Goal: Information Seeking & Learning: Check status

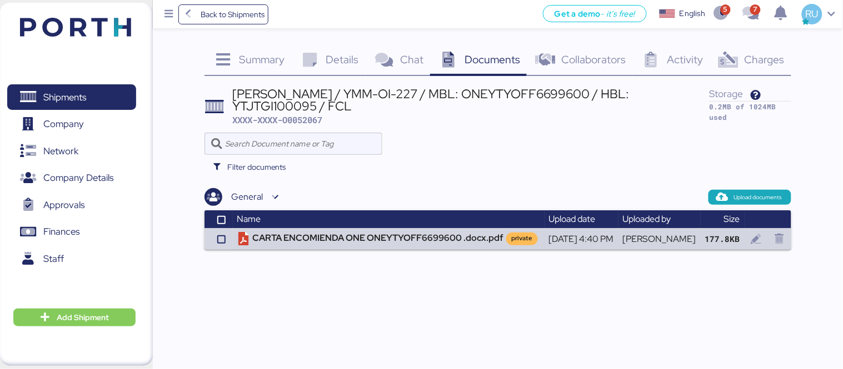
click at [109, 9] on header at bounding box center [59, 25] width 107 height 34
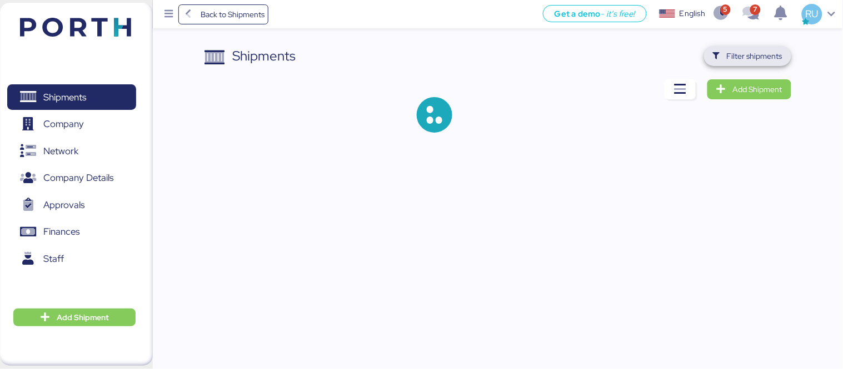
click at [731, 56] on span "Filter shipments" at bounding box center [755, 55] width 56 height 13
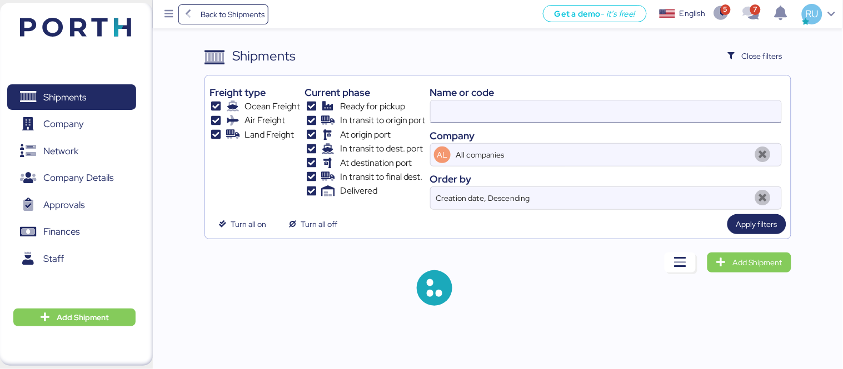
click at [569, 101] on input at bounding box center [606, 112] width 351 height 22
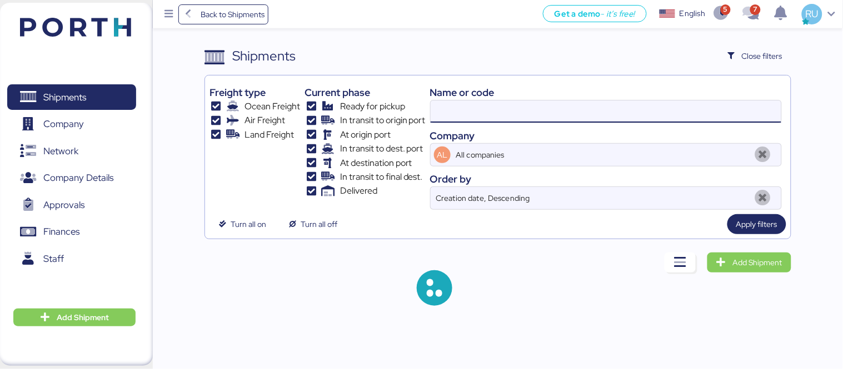
paste input "O0051945"
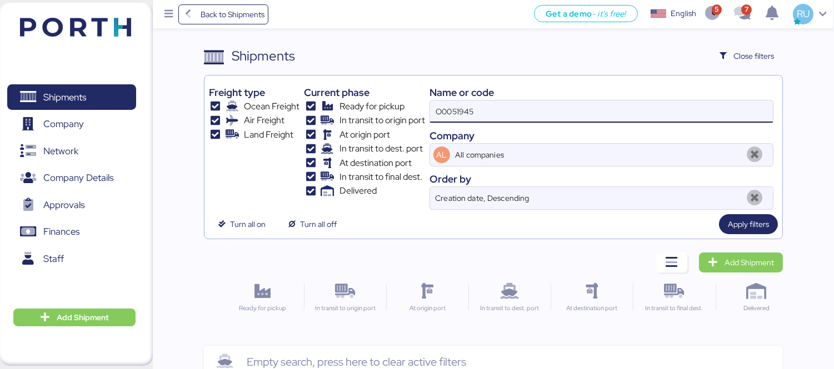
type input "O0051945"
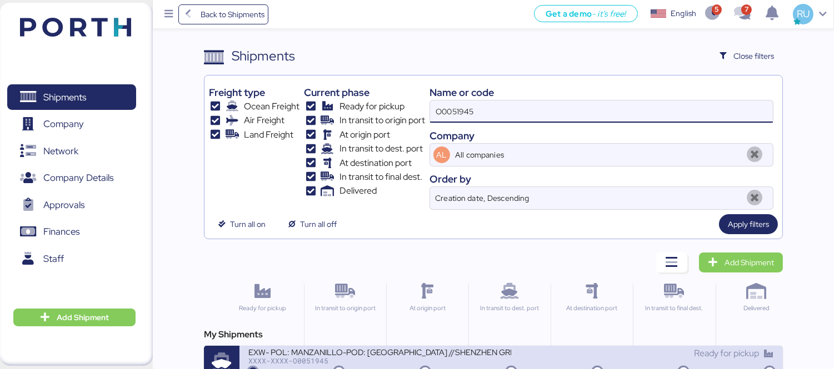
click at [452, 357] on div "EXW- POL: MANZANILLO-POD: Hong Kong //SHENZHEN GRENTECH RF COMMUNICATION LIMITE…" at bounding box center [379, 351] width 263 height 9
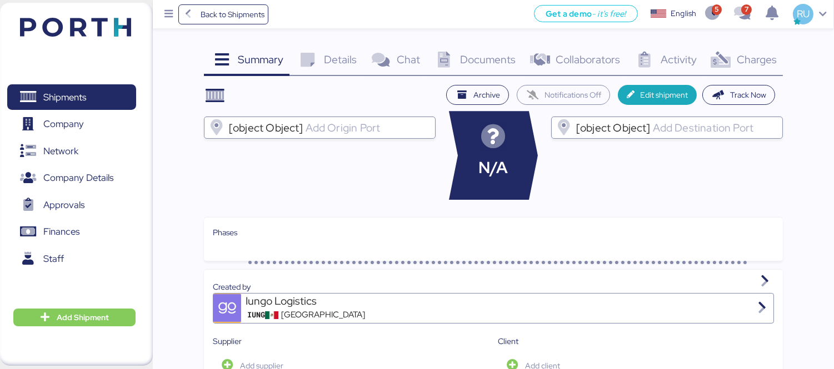
click at [732, 59] on icon at bounding box center [721, 60] width 24 height 16
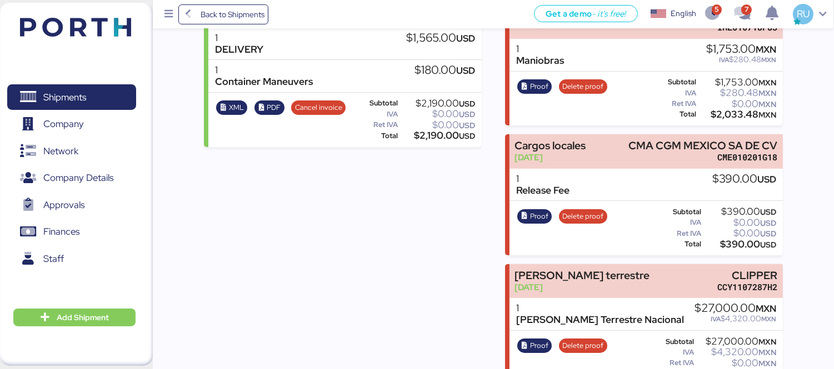
scroll to position [356, 0]
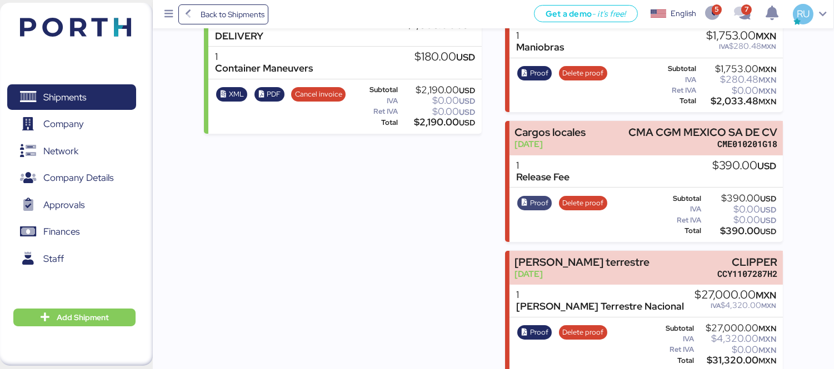
click at [536, 197] on span "Proof" at bounding box center [539, 203] width 18 height 12
click at [87, 18] on img at bounding box center [75, 27] width 111 height 19
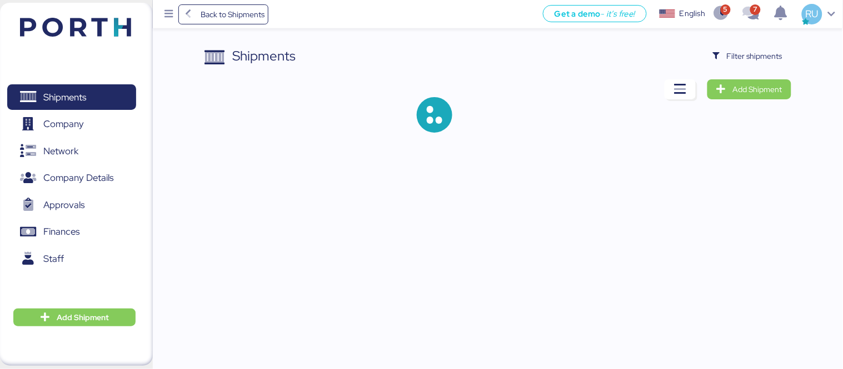
click at [732, 67] on div "Shipments Filter shipments Add Shipment" at bounding box center [497, 98] width 587 height 104
click at [730, 63] on span "Filter shipments" at bounding box center [747, 56] width 69 height 16
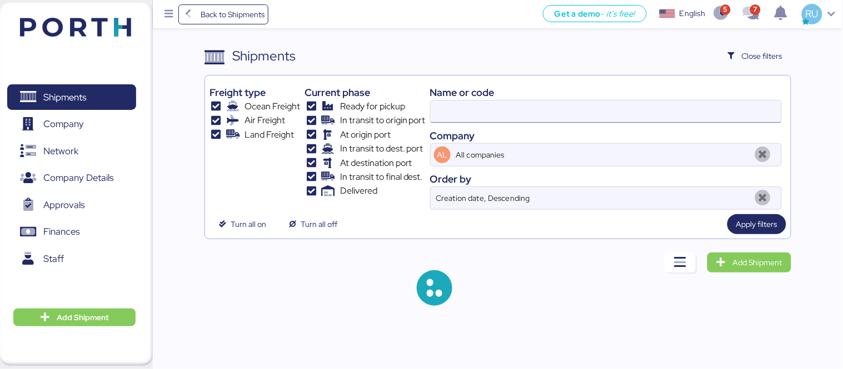
click at [567, 119] on input at bounding box center [606, 112] width 351 height 22
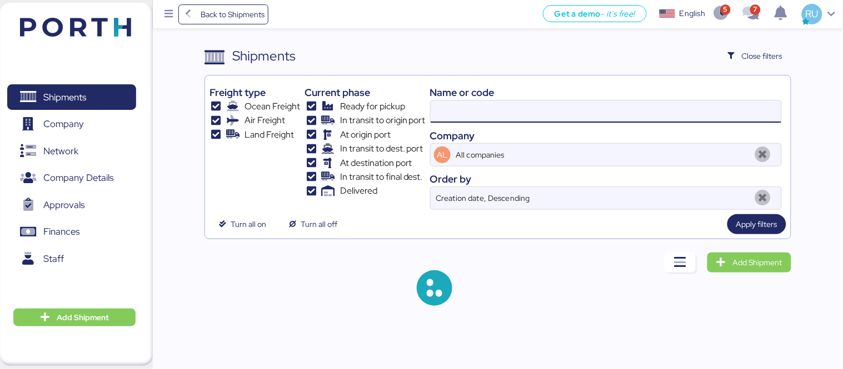
paste input "O0052017"
type input "O0052017"
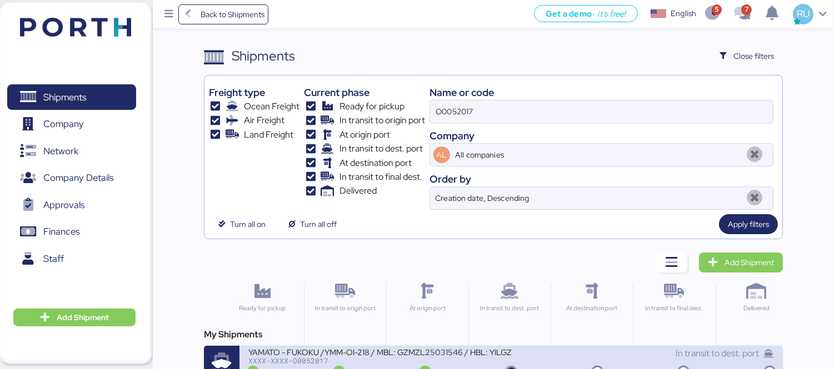
click at [437, 349] on div "YAMATO - FUKOKU /YMM-OI-218 / MBL: GZMZL25031546 / HBL: YILGZS0015936 / LCL" at bounding box center [379, 351] width 263 height 9
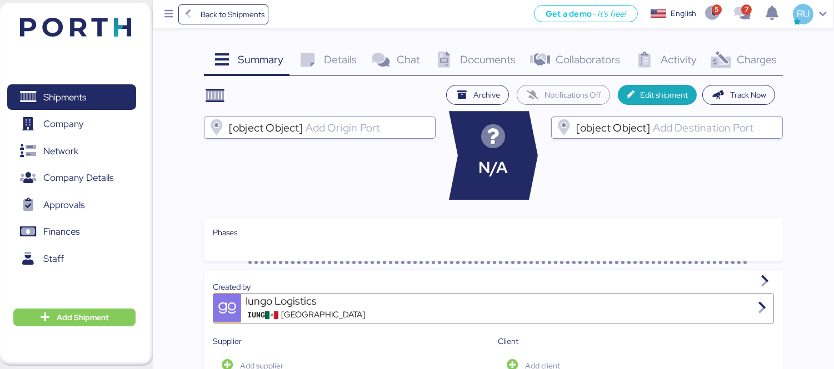
click at [746, 62] on span "Charges" at bounding box center [757, 59] width 40 height 14
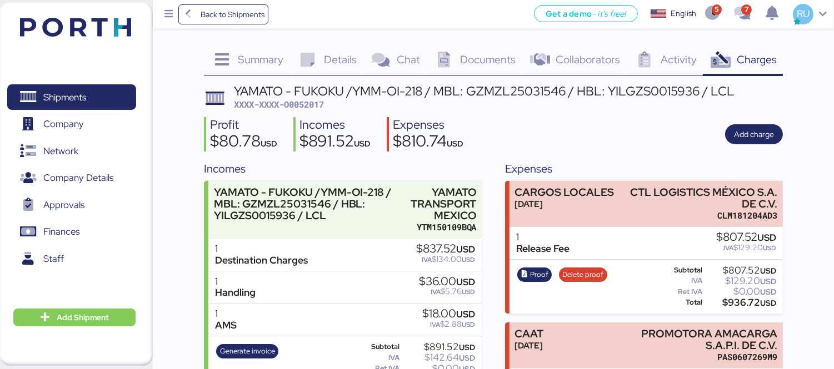
scroll to position [94, 0]
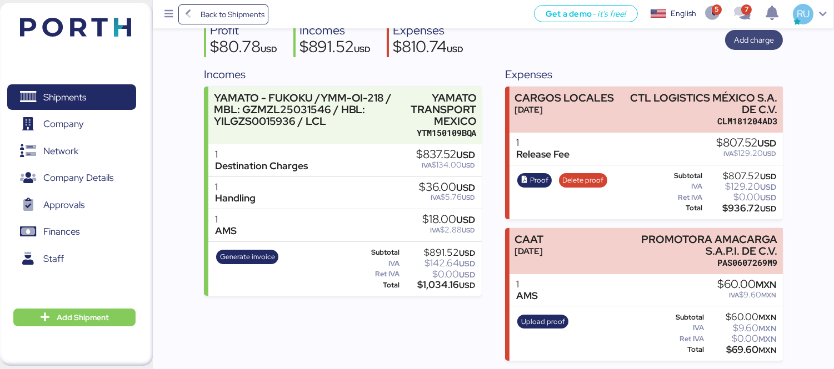
click at [757, 42] on span "Add charge" at bounding box center [754, 39] width 40 height 13
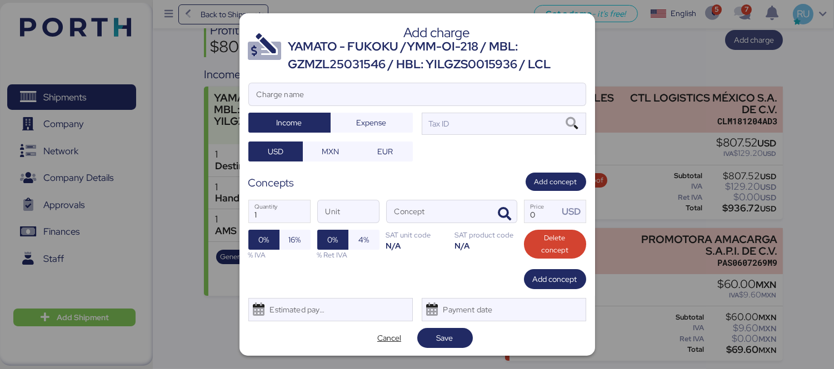
scroll to position [0, 0]
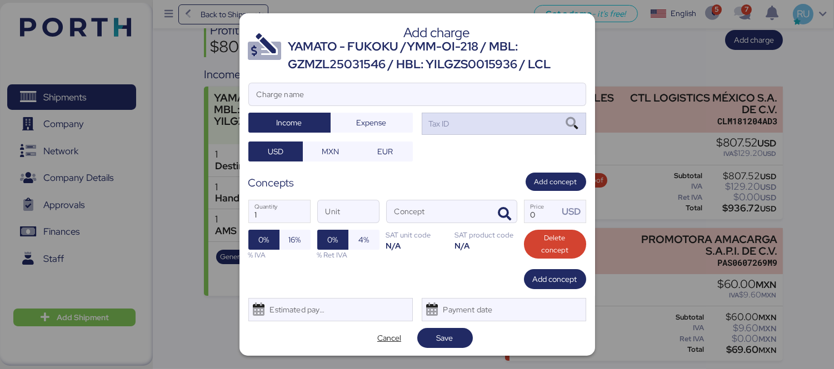
click at [492, 124] on div "Tax ID" at bounding box center [504, 124] width 164 height 22
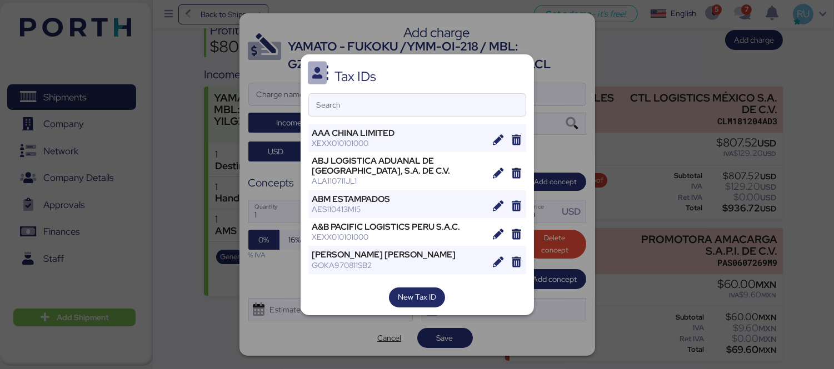
click at [664, 57] on div at bounding box center [417, 184] width 834 height 369
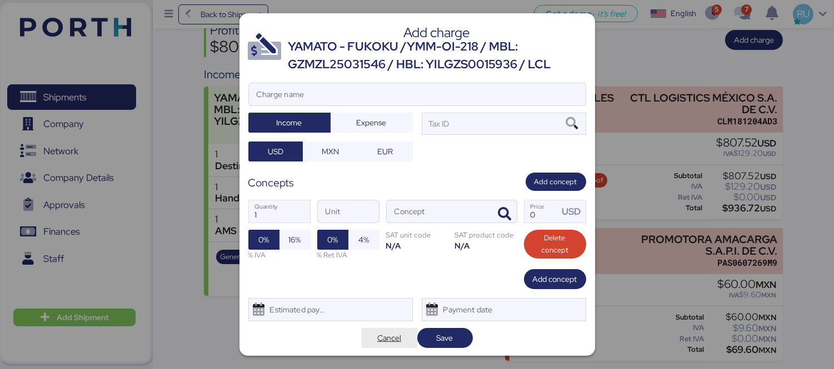
click at [377, 338] on span "Cancel" at bounding box center [389, 338] width 24 height 13
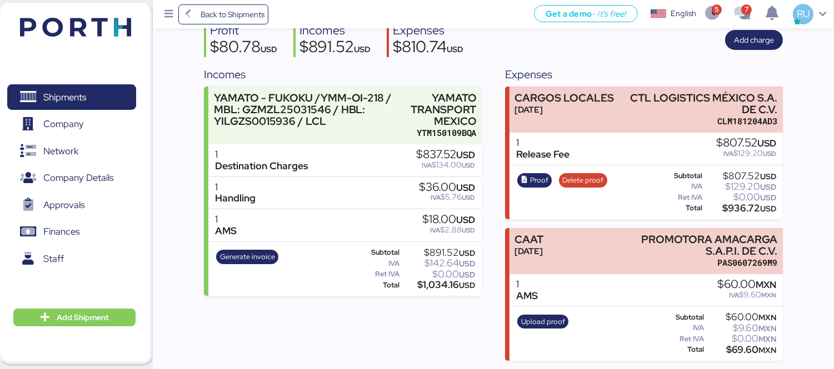
click at [80, 31] on img at bounding box center [75, 27] width 111 height 19
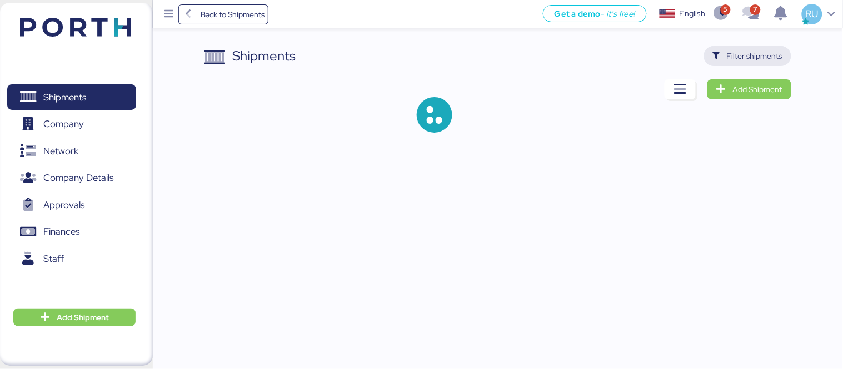
click at [733, 62] on span "Filter shipments" at bounding box center [755, 55] width 56 height 13
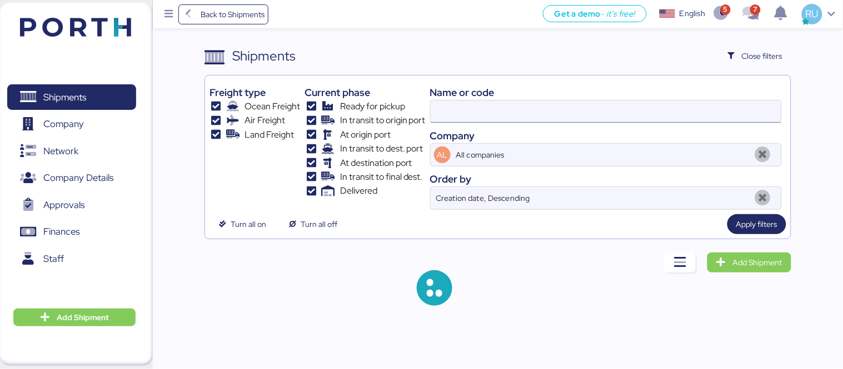
click at [547, 109] on input at bounding box center [606, 112] width 351 height 22
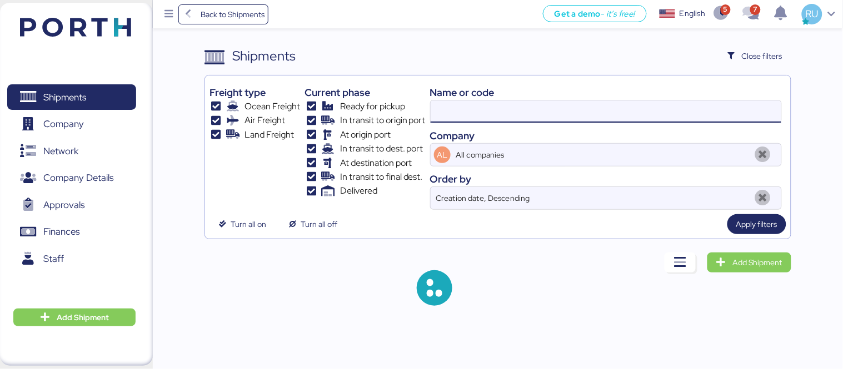
paste input "KHMZ2508019"
type input "KHMZ2508019"
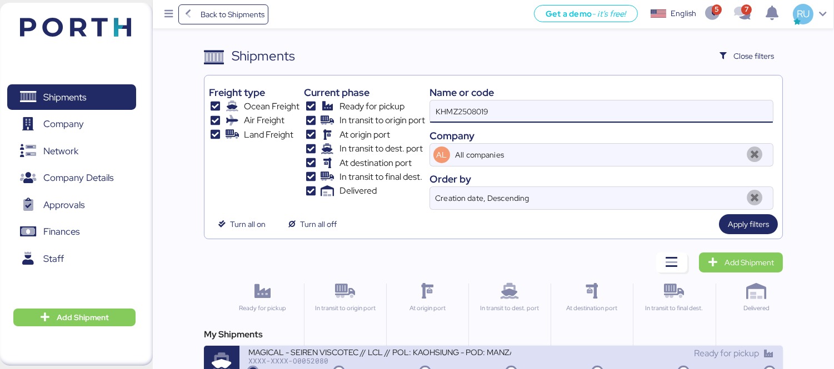
click at [459, 358] on div "XXXX-XXXX-O0052080" at bounding box center [379, 361] width 263 height 8
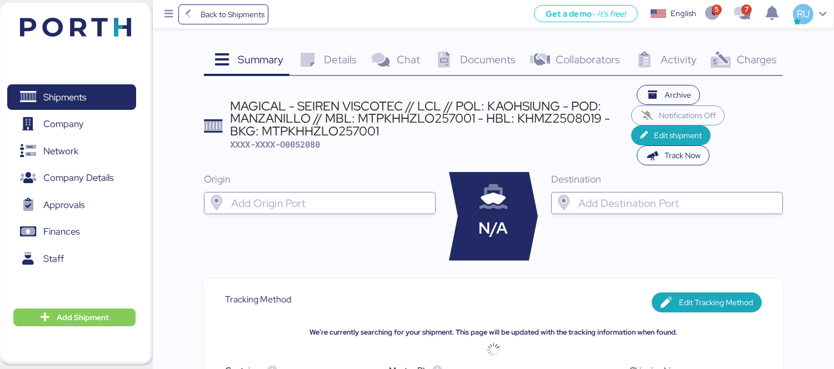
click at [726, 63] on icon at bounding box center [721, 60] width 24 height 16
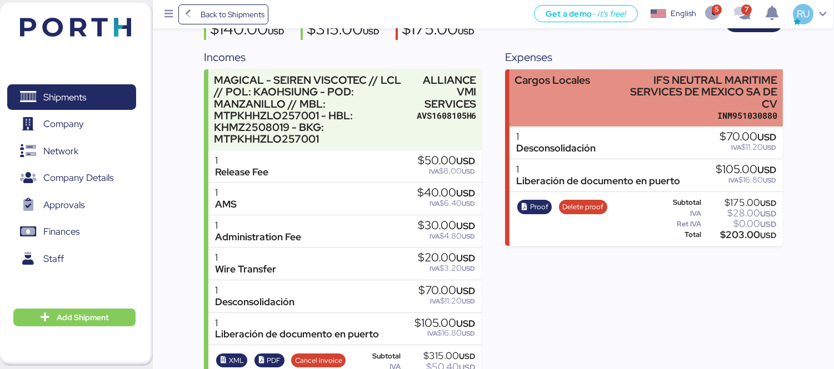
scroll to position [125, 0]
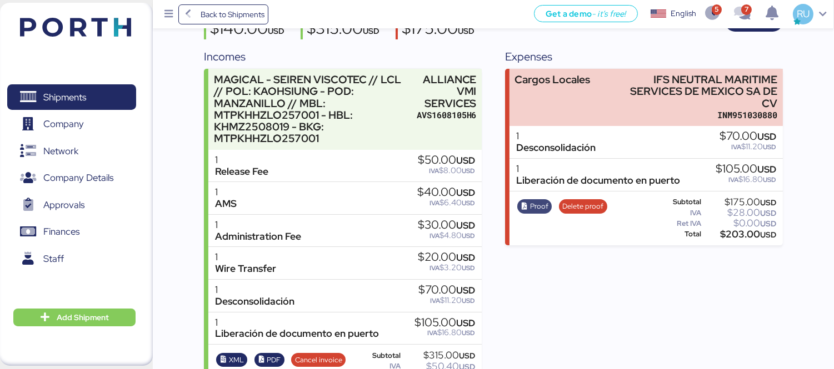
click at [544, 203] on span "Proof" at bounding box center [539, 207] width 18 height 12
click at [587, 206] on span "Delete proof" at bounding box center [582, 207] width 41 height 12
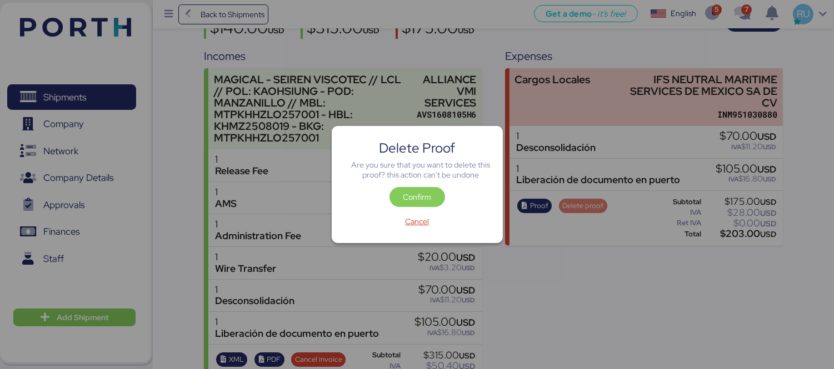
scroll to position [0, 0]
click at [426, 193] on span "Confirm" at bounding box center [417, 197] width 28 height 13
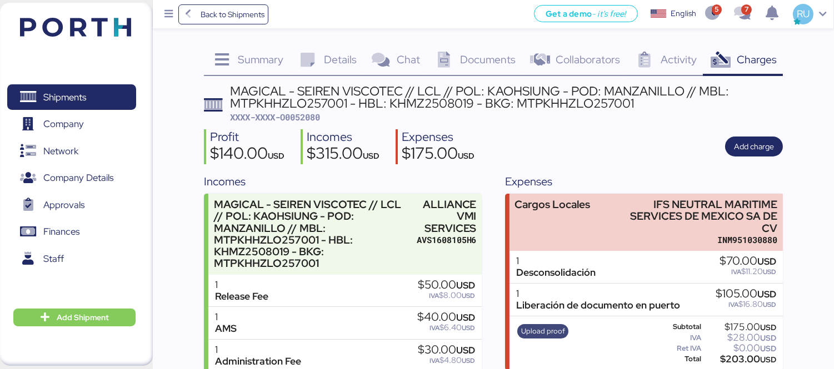
click at [542, 326] on span "Upload proof" at bounding box center [543, 332] width 44 height 12
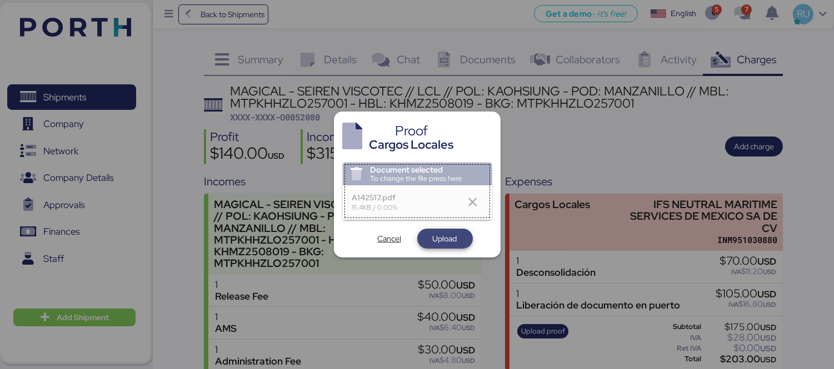
click at [427, 239] on span "Upload" at bounding box center [445, 239] width 38 height 16
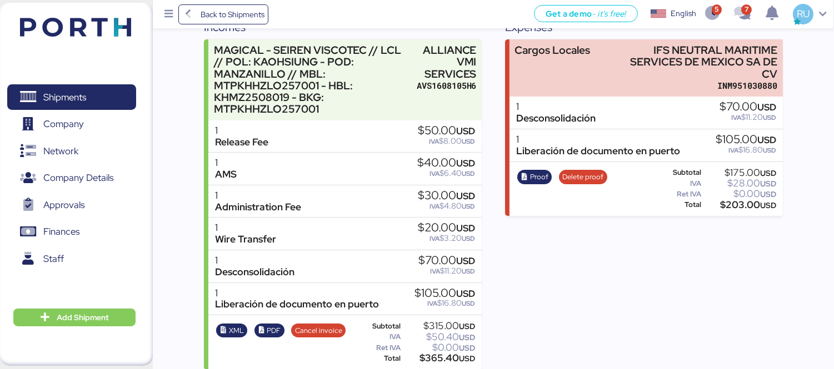
scroll to position [163, 0]
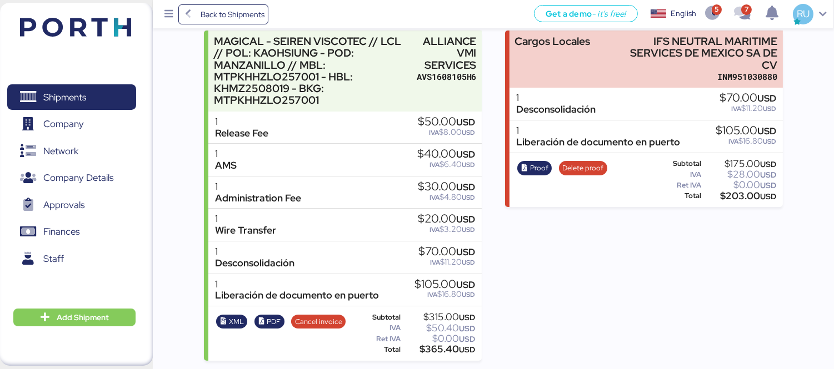
click at [87, 32] on img at bounding box center [75, 27] width 111 height 19
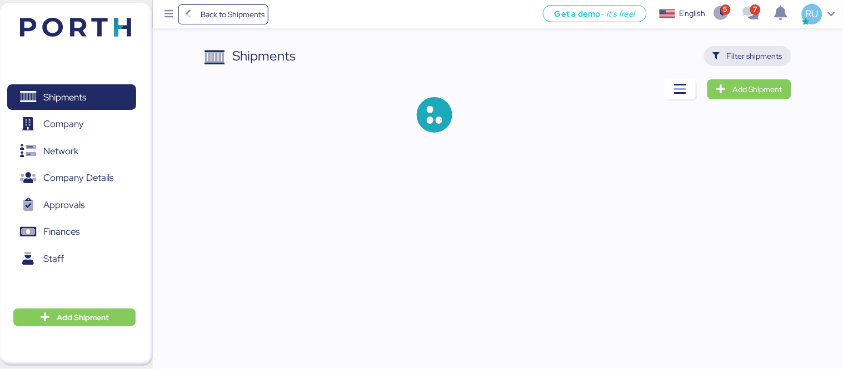
click at [756, 49] on span "Filter shipments" at bounding box center [755, 55] width 56 height 13
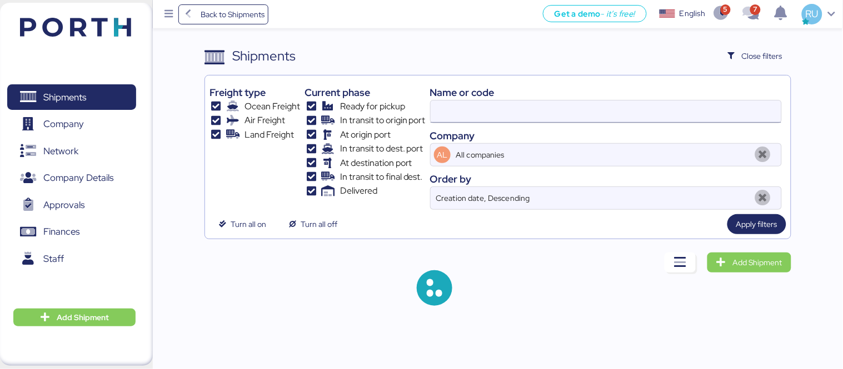
click at [532, 118] on input at bounding box center [606, 112] width 351 height 22
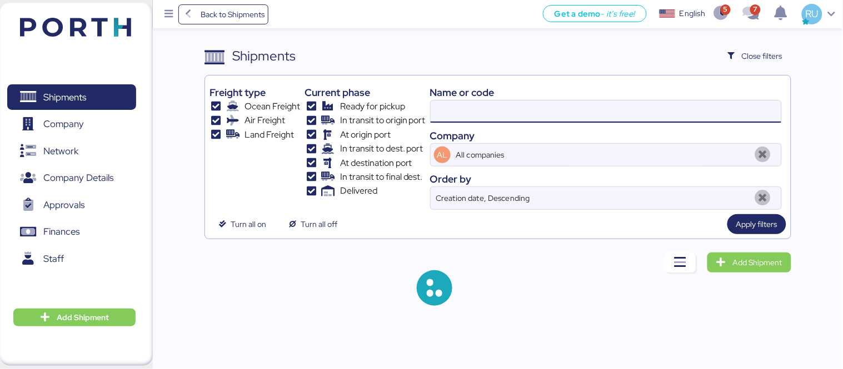
paste input "ONEYTYOFE4637900"
type input "ONEYTYOFE4637900"
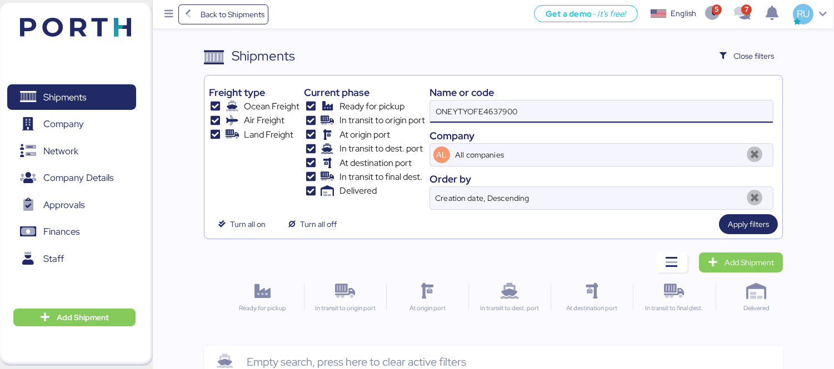
click at [523, 118] on input "ONEYTYOFE4637900" at bounding box center [601, 112] width 343 height 22
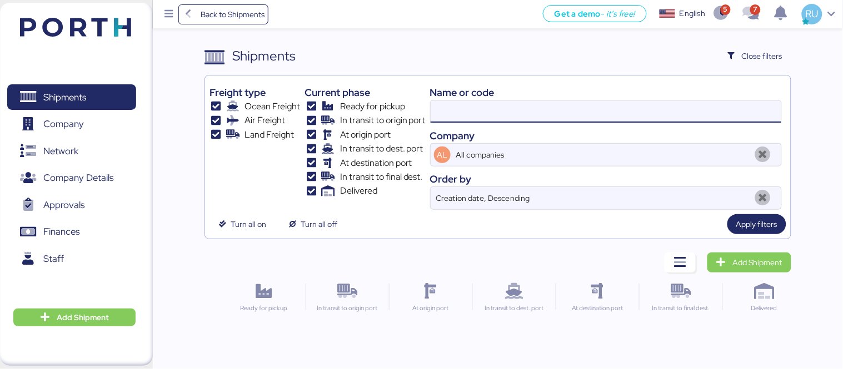
paste input "O0052053"
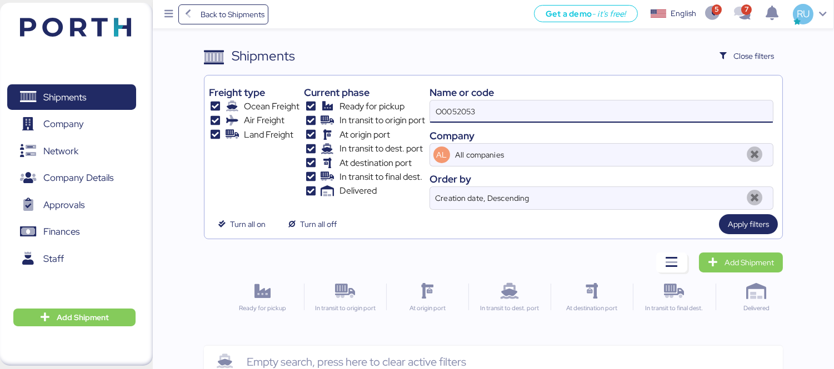
type input "O0052053"
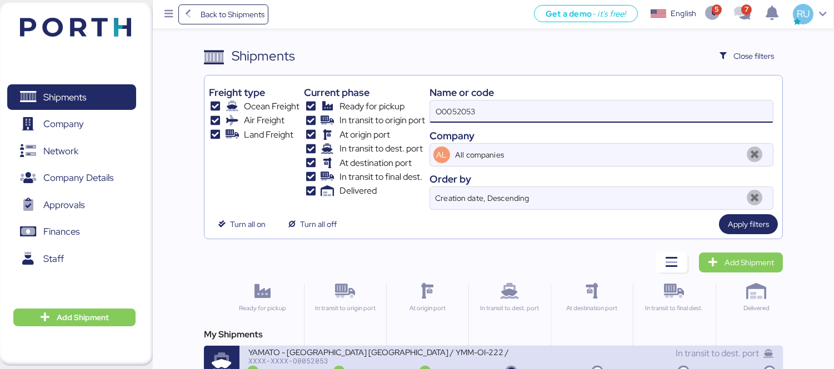
click at [454, 353] on div "YAMATO - ISS MEXICO / YMM-OI-222 / MBL: NGTL74763778 / HBL: YTJTGI100055 / LCL" at bounding box center [379, 351] width 263 height 9
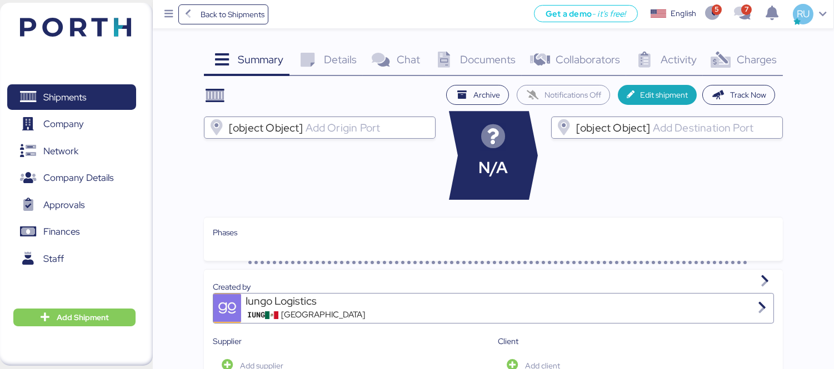
click at [735, 60] on div "Charges 0" at bounding box center [743, 61] width 80 height 30
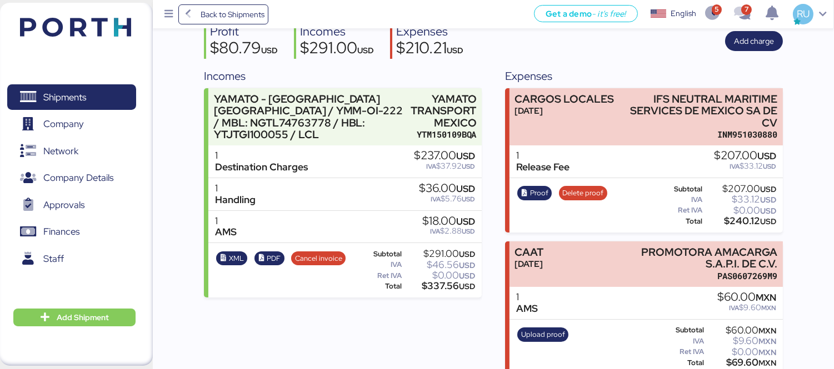
scroll to position [106, 0]
click at [533, 187] on span "Proof" at bounding box center [539, 193] width 18 height 12
click at [568, 187] on span "Delete proof" at bounding box center [582, 193] width 41 height 12
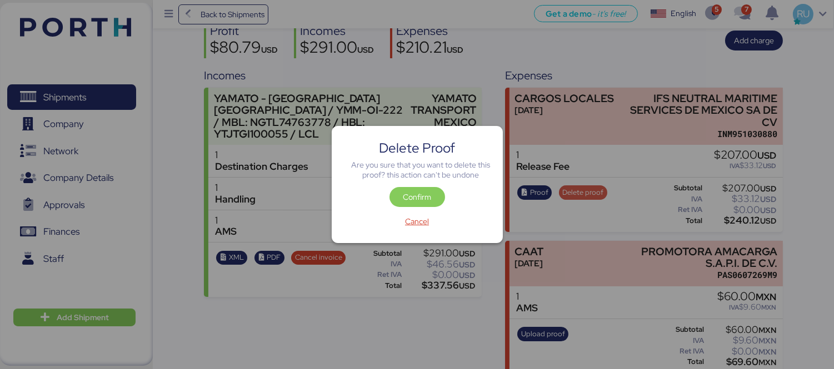
scroll to position [0, 0]
click at [417, 190] on span "Confirm" at bounding box center [417, 197] width 38 height 16
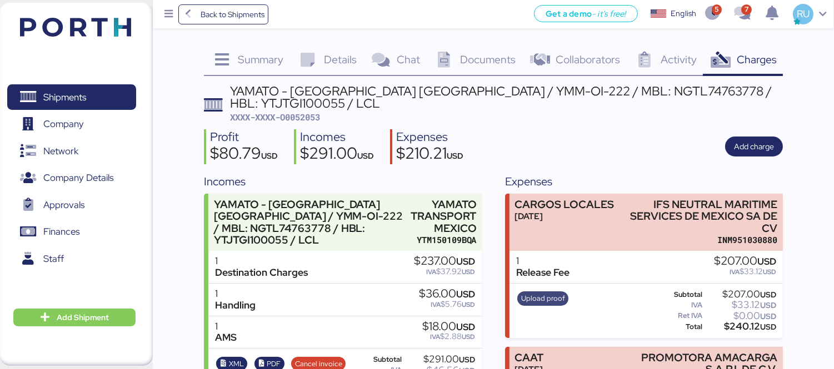
click at [536, 293] on span "Upload proof" at bounding box center [543, 299] width 44 height 12
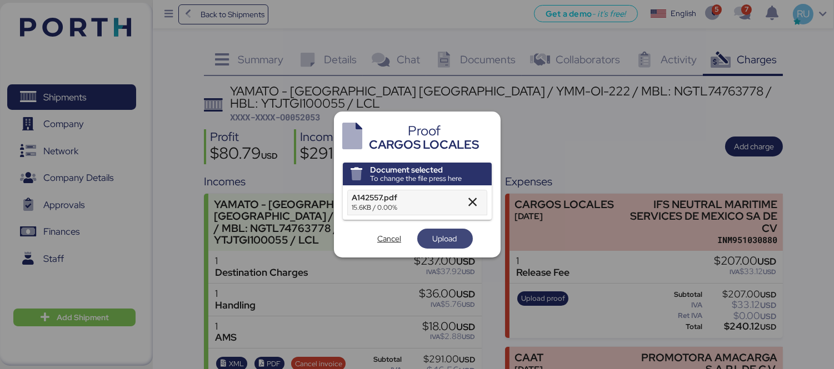
click at [423, 237] on span "Upload" at bounding box center [445, 239] width 56 height 20
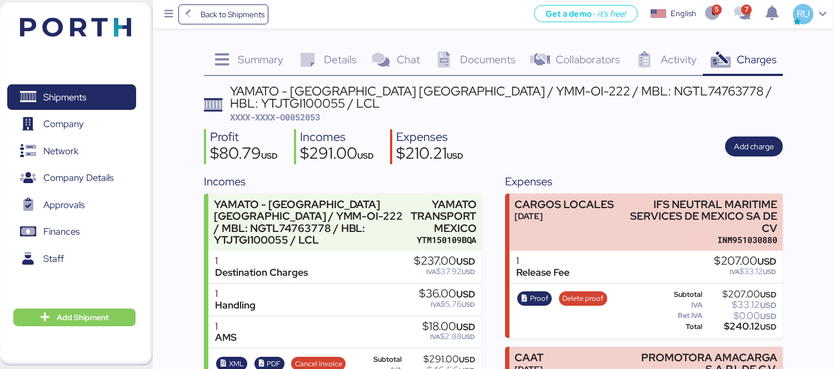
click at [69, 34] on img at bounding box center [75, 27] width 111 height 19
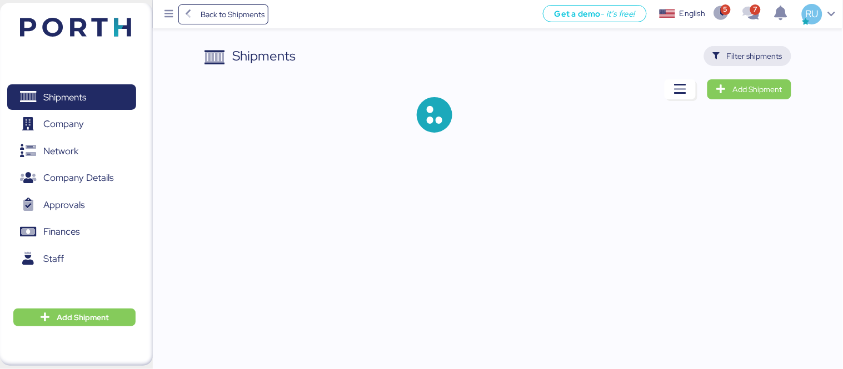
click at [735, 53] on span "Filter shipments" at bounding box center [755, 55] width 56 height 13
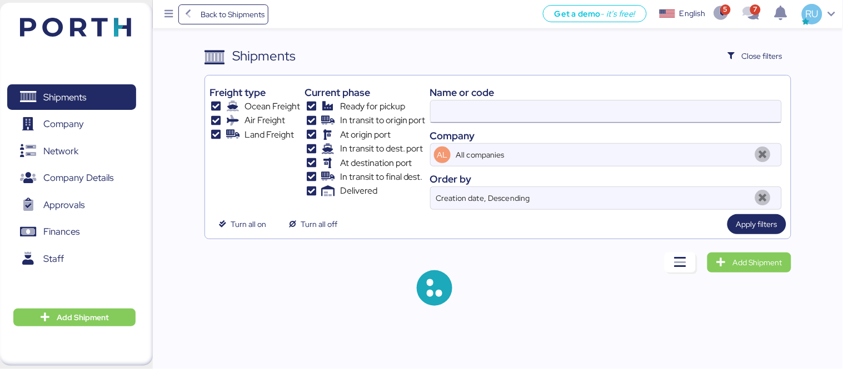
click at [551, 109] on input at bounding box center [606, 112] width 351 height 22
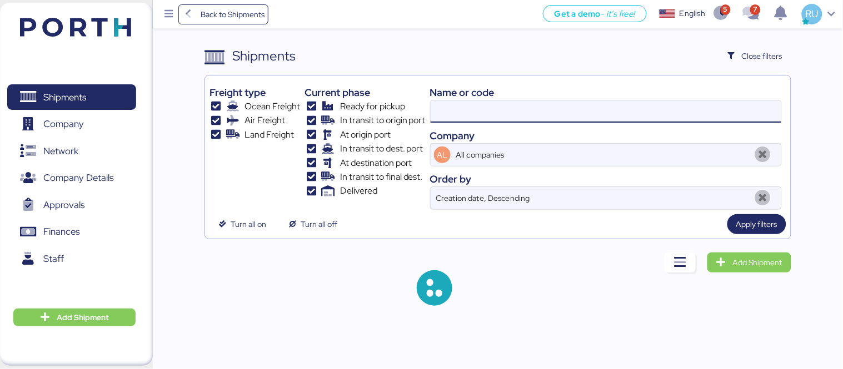
paste input "O0052061"
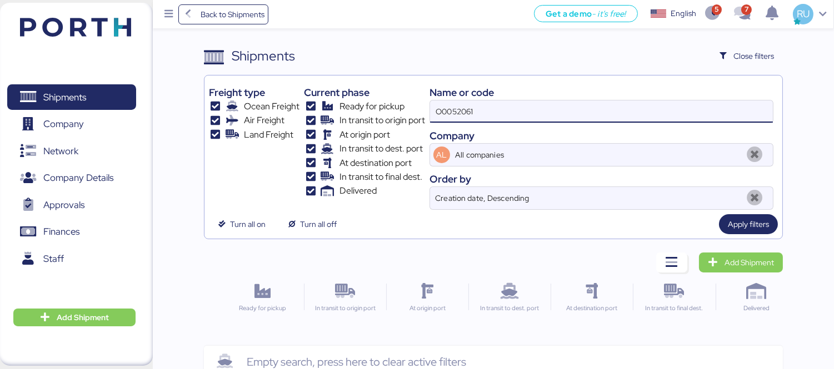
type input "O0052061"
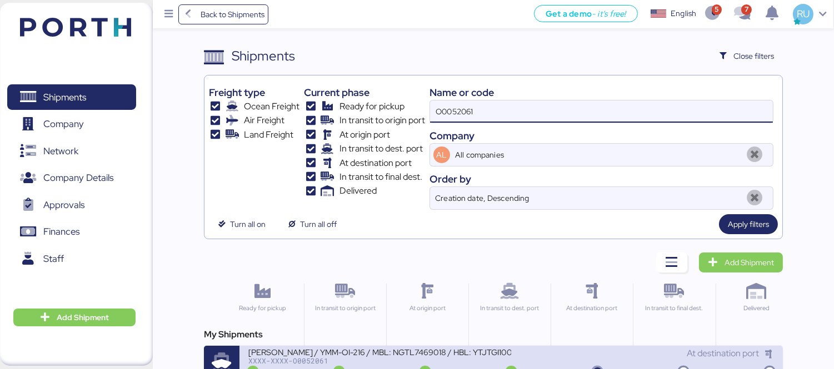
click at [514, 365] on div "At destination port" at bounding box center [642, 359] width 263 height 24
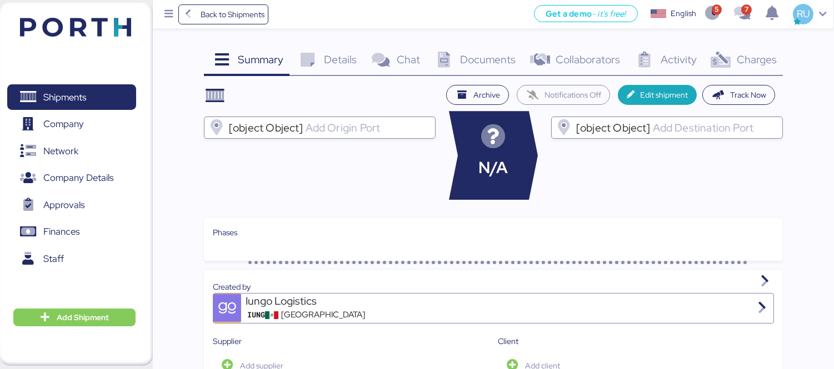
click at [747, 74] on div "Charges 0" at bounding box center [743, 61] width 80 height 30
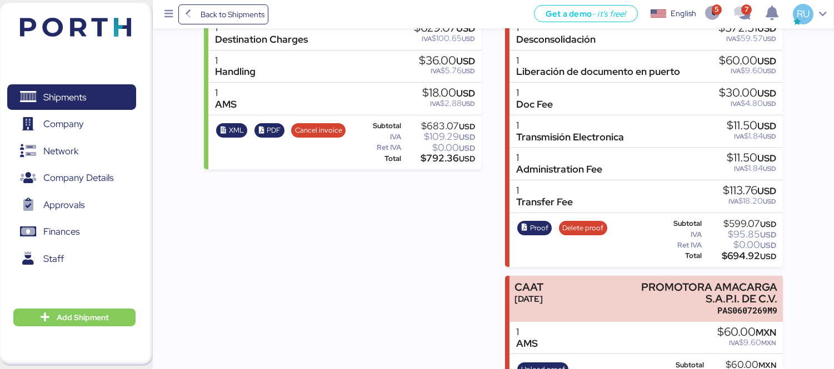
scroll to position [222, 0]
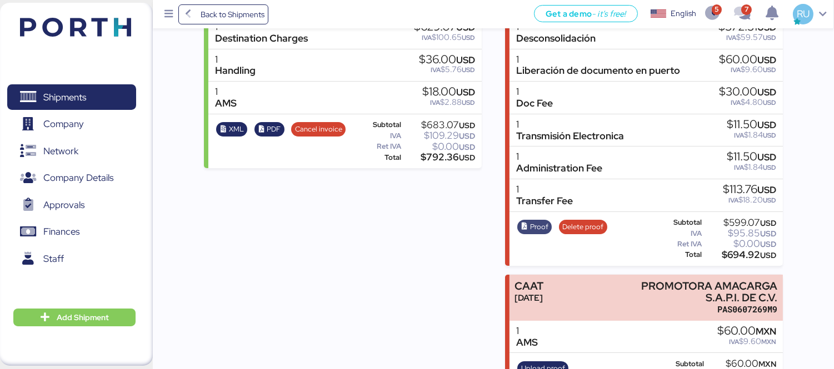
click at [528, 221] on span "Proof" at bounding box center [534, 227] width 27 height 12
click at [592, 228] on span "Delete proof" at bounding box center [582, 227] width 41 height 12
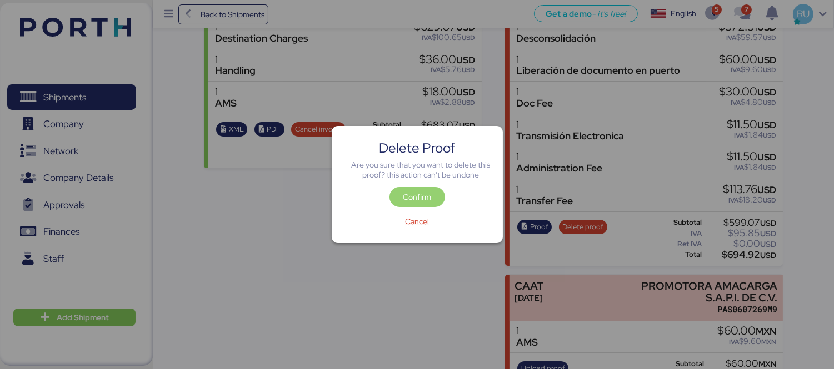
click at [415, 191] on span "Confirm" at bounding box center [417, 197] width 28 height 13
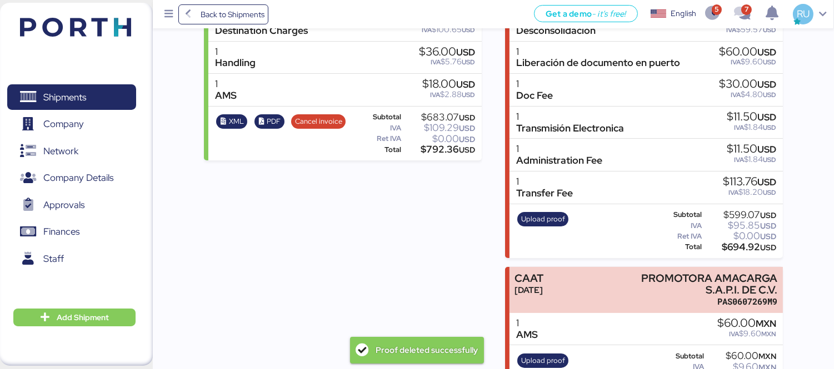
scroll to position [269, 0]
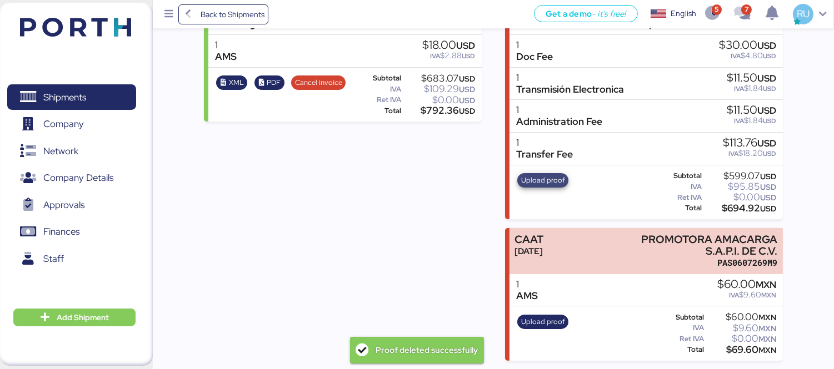
click at [529, 181] on span "Upload proof" at bounding box center [543, 180] width 44 height 12
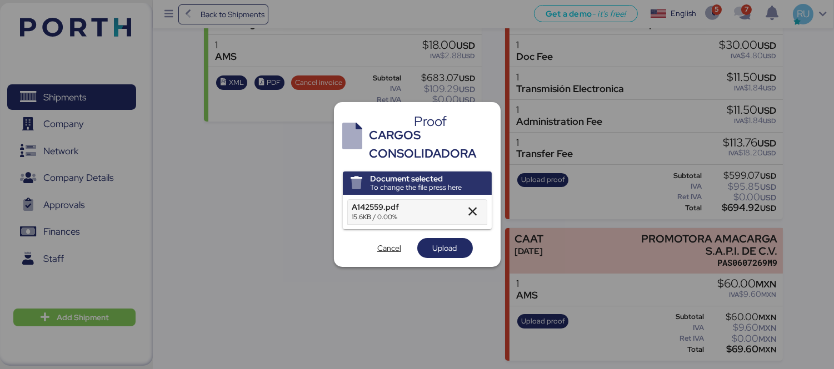
click at [322, 200] on div at bounding box center [417, 184] width 834 height 369
click at [446, 248] on span "Upload" at bounding box center [445, 248] width 24 height 13
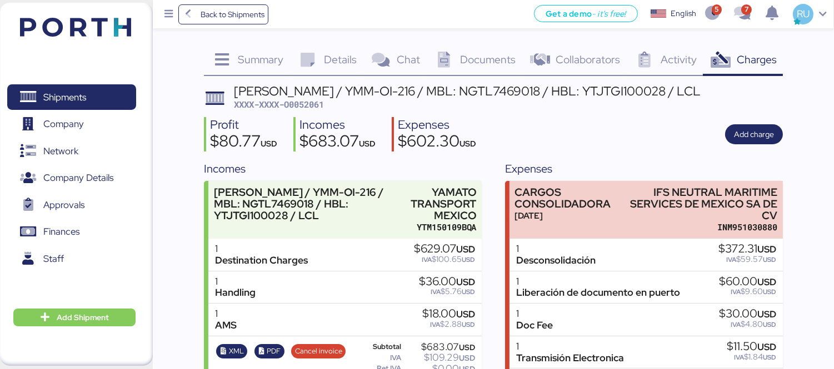
click at [85, 18] on img at bounding box center [75, 27] width 111 height 19
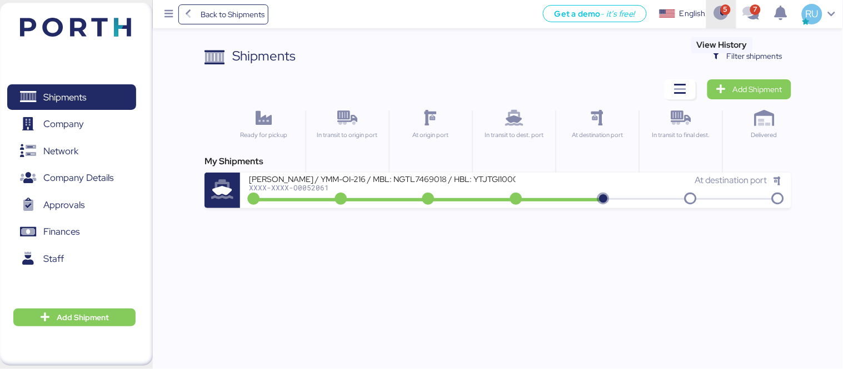
click at [721, 13] on icon "button" at bounding box center [721, 14] width 18 height 14
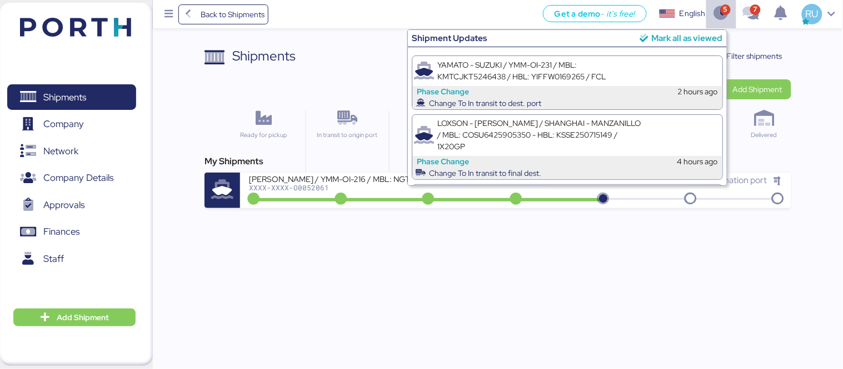
click at [667, 39] on div "Mark all as viewed" at bounding box center [686, 38] width 71 height 13
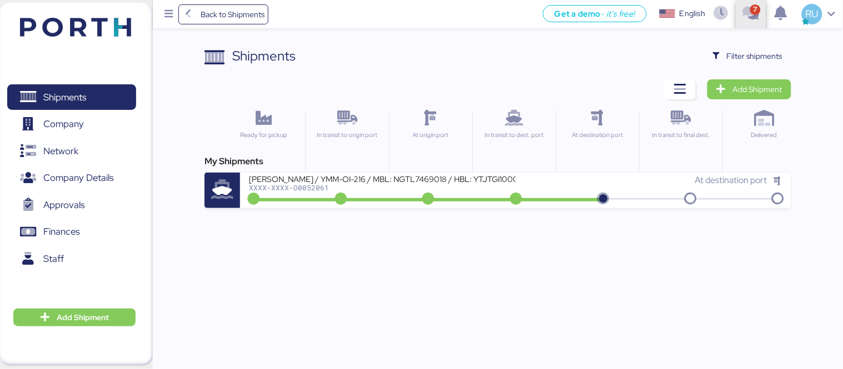
click at [744, 16] on icon "button" at bounding box center [751, 14] width 18 height 14
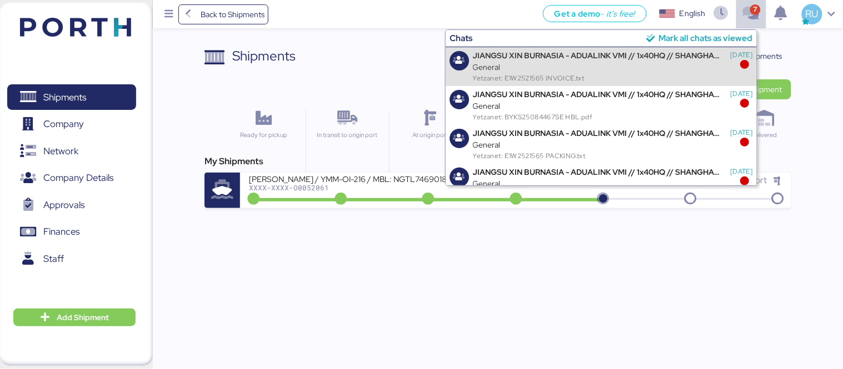
click at [708, 47] on div "JIANGSU XIN BURNASIA - ADUALINK VMI // 1x40HQ // SHANGHAI - MANZANILLO / HBL: B…" at bounding box center [601, 66] width 311 height 39
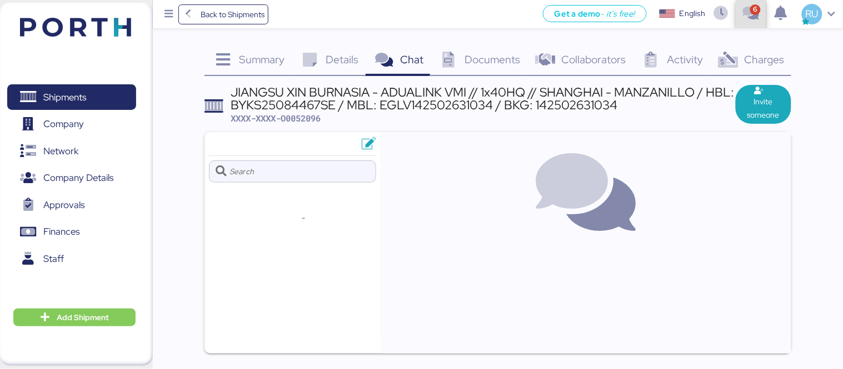
click at [744, 23] on span "button" at bounding box center [751, 14] width 18 height 30
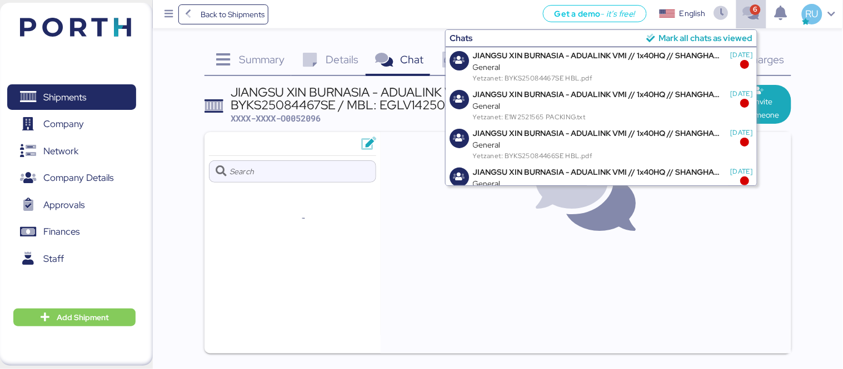
click at [703, 40] on div "Mark all chats as viewed" at bounding box center [705, 38] width 94 height 13
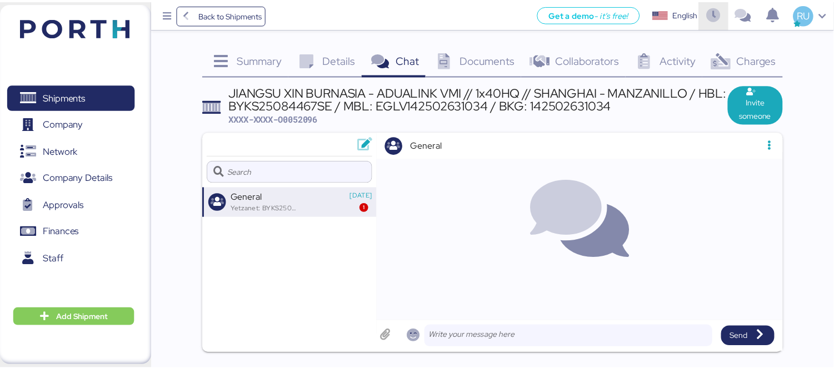
scroll to position [66, 0]
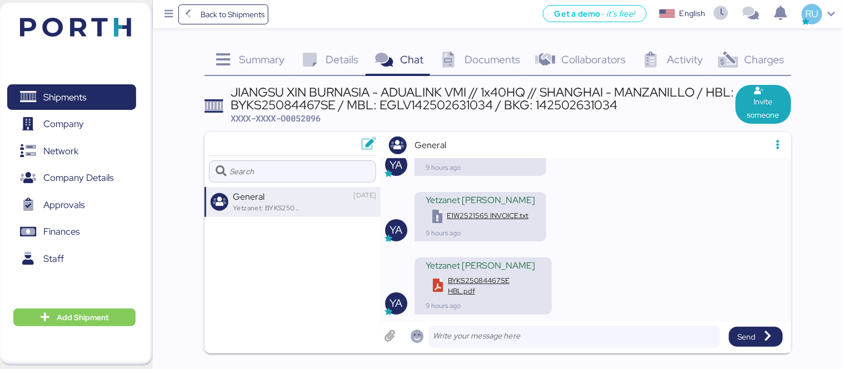
click at [99, 11] on header at bounding box center [59, 25] width 107 height 34
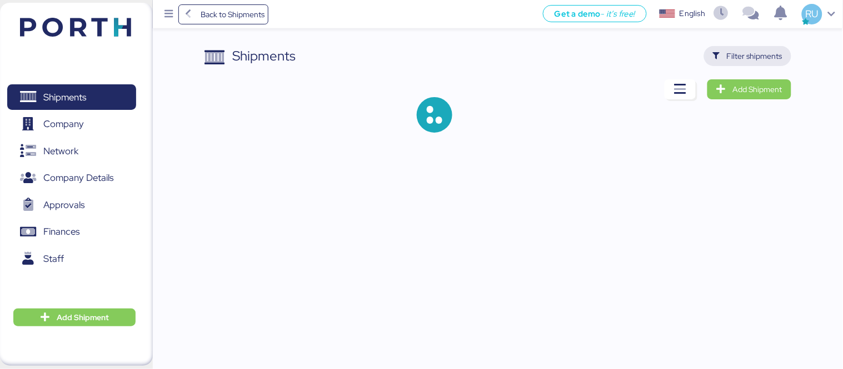
click at [748, 53] on span "Filter shipments" at bounding box center [755, 55] width 56 height 13
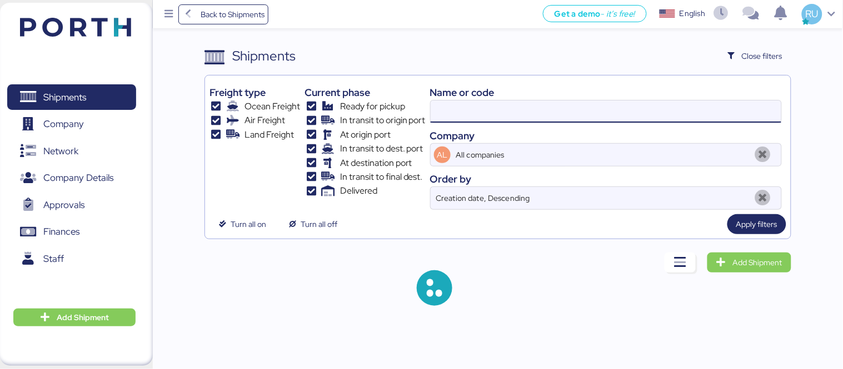
click at [519, 110] on input at bounding box center [606, 112] width 351 height 22
paste input "O0052061"
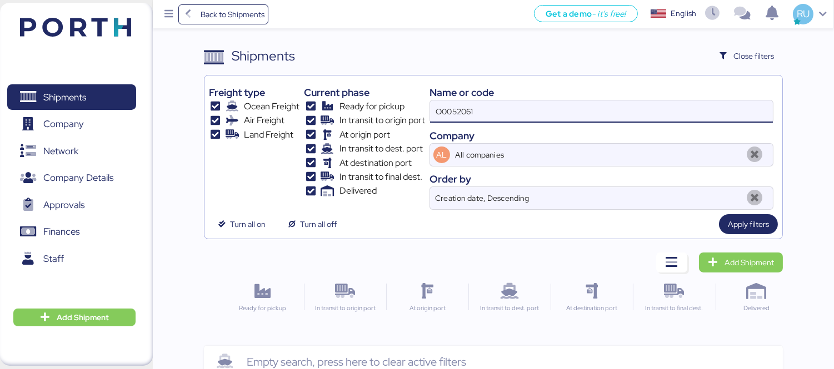
type input "O0052061"
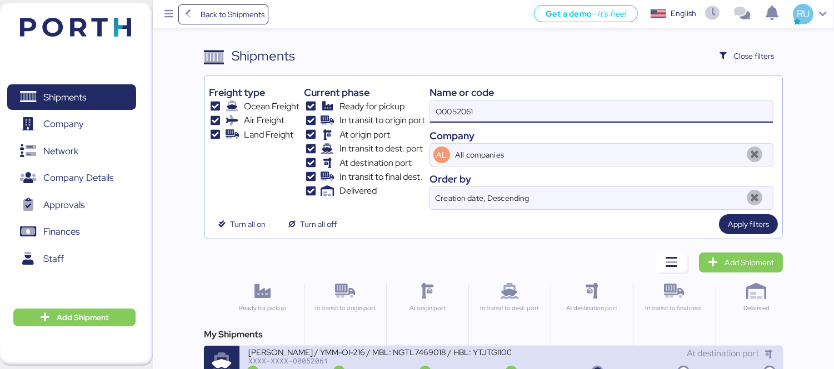
click at [415, 364] on div "XXXX-XXXX-O0052061" at bounding box center [379, 361] width 263 height 8
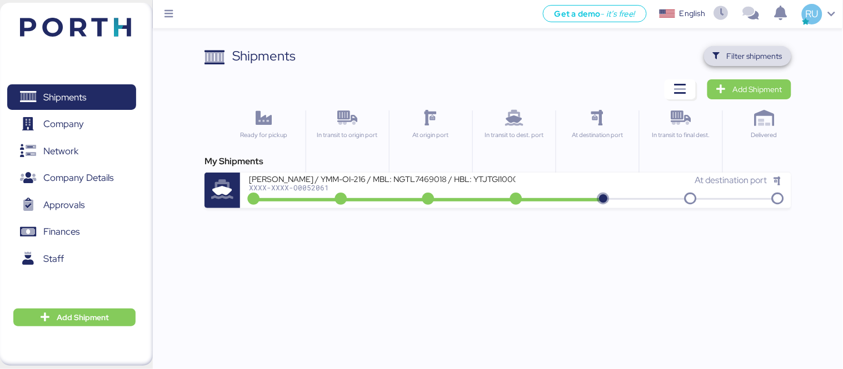
click at [756, 57] on span "Filter shipments" at bounding box center [755, 55] width 56 height 13
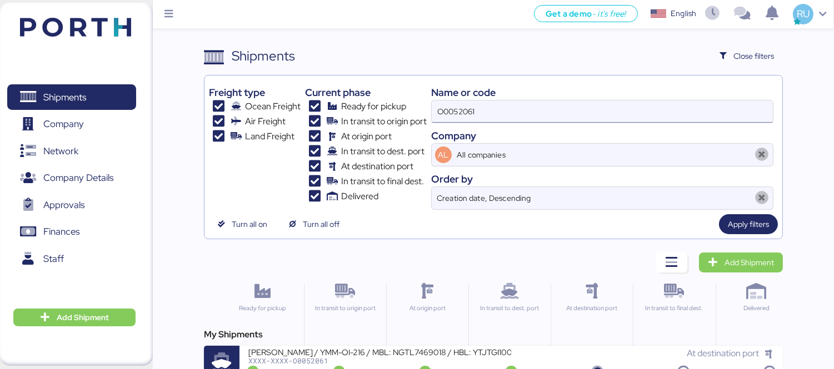
click at [531, 111] on input "O0052061" at bounding box center [602, 112] width 341 height 22
paste input "O0052097-"
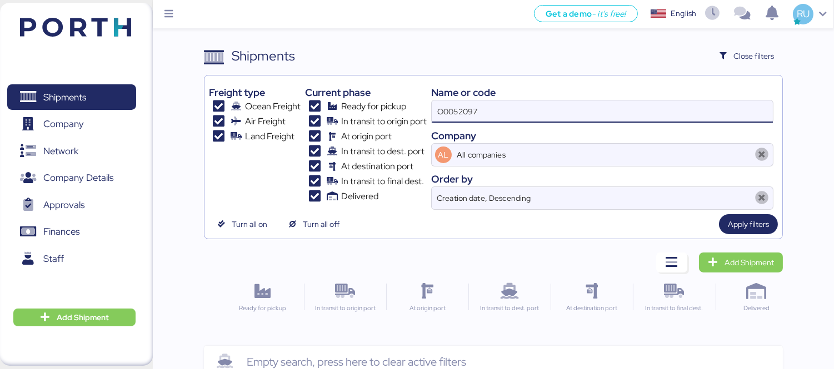
type input "O0052097"
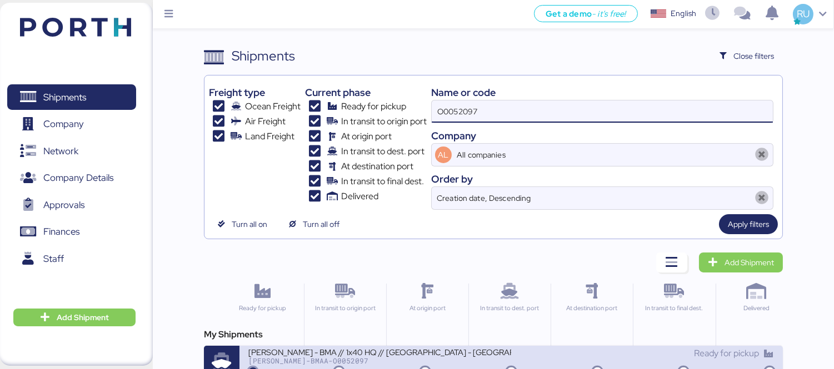
click at [416, 354] on div "[PERSON_NAME] - BMA // 1x40 HQ // [GEOGRAPHIC_DATA] - [GEOGRAPHIC_DATA] // MBL:…" at bounding box center [379, 351] width 263 height 9
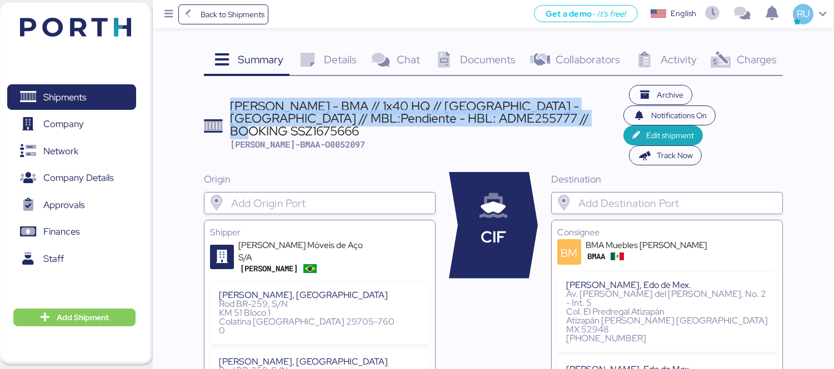
drag, startPoint x: 585, startPoint y: 102, endPoint x: 233, endPoint y: 93, distance: 351.8
click at [233, 100] on div "[PERSON_NAME] - BMA // 1x40 HQ // [GEOGRAPHIC_DATA] - [GEOGRAPHIC_DATA] // MBL:…" at bounding box center [426, 118] width 393 height 37
copy div "[PERSON_NAME] - BMA // 1x40 HQ // [GEOGRAPHIC_DATA] - [GEOGRAPHIC_DATA] // MBL:…"
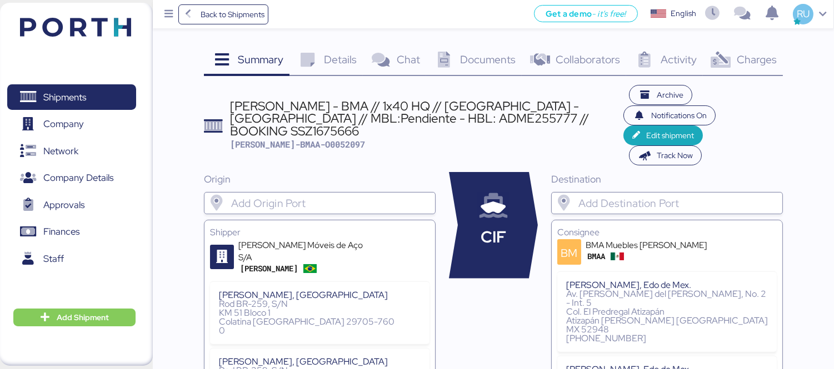
click at [389, 172] on div "Origin" at bounding box center [320, 179] width 232 height 14
click at [549, 107] on div "[PERSON_NAME] - BMA // 1x40 HQ // [GEOGRAPHIC_DATA] - [GEOGRAPHIC_DATA] // MBL:…" at bounding box center [426, 118] width 393 height 37
copy div "SSZ1675666"
click at [408, 104] on div "[PERSON_NAME] - BMA // 1x40 HQ // [GEOGRAPHIC_DATA] - [GEOGRAPHIC_DATA] // MBL:…" at bounding box center [426, 118] width 393 height 37
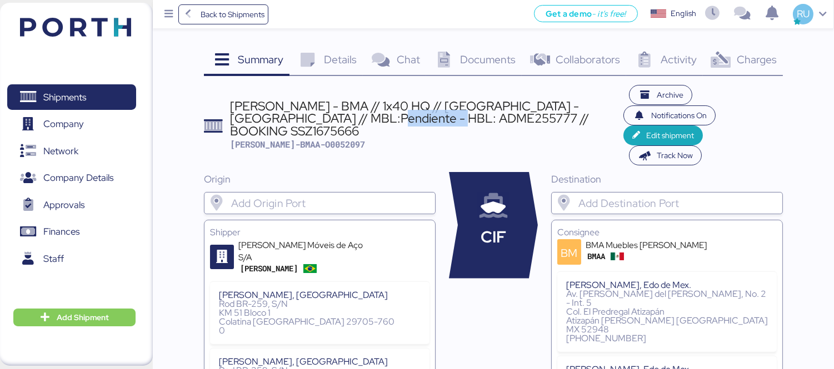
click at [408, 104] on div "[PERSON_NAME] - BMA // 1x40 HQ // [GEOGRAPHIC_DATA] - [GEOGRAPHIC_DATA] // MBL:…" at bounding box center [426, 118] width 393 height 37
copy div "ADME255777"
click at [323, 58] on div "Details 0" at bounding box center [325, 61] width 73 height 30
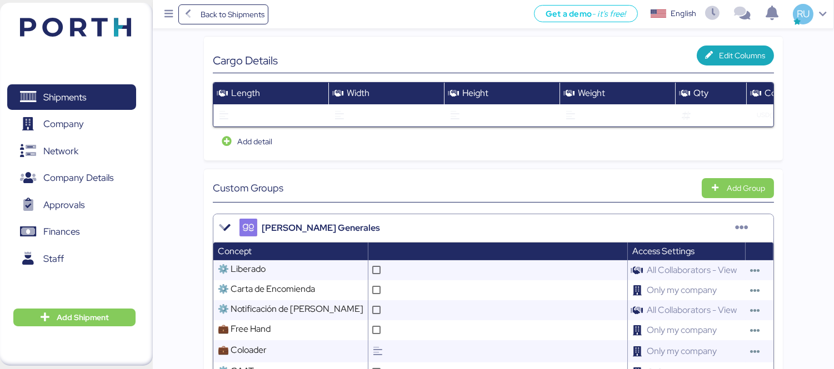
scroll to position [145, 0]
